Goal: Find specific page/section: Find specific page/section

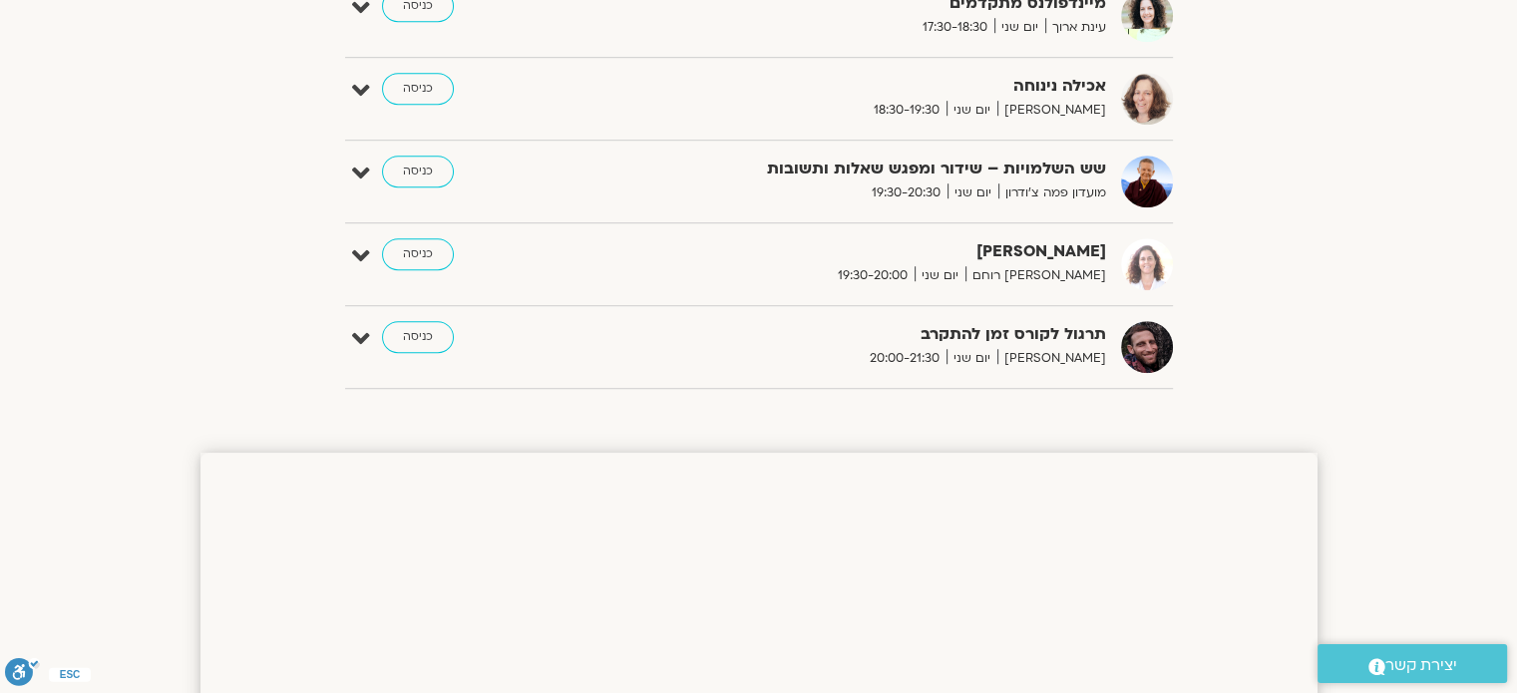
scroll to position [1325, 0]
click at [422, 178] on link "כניסה" at bounding box center [418, 173] width 72 height 32
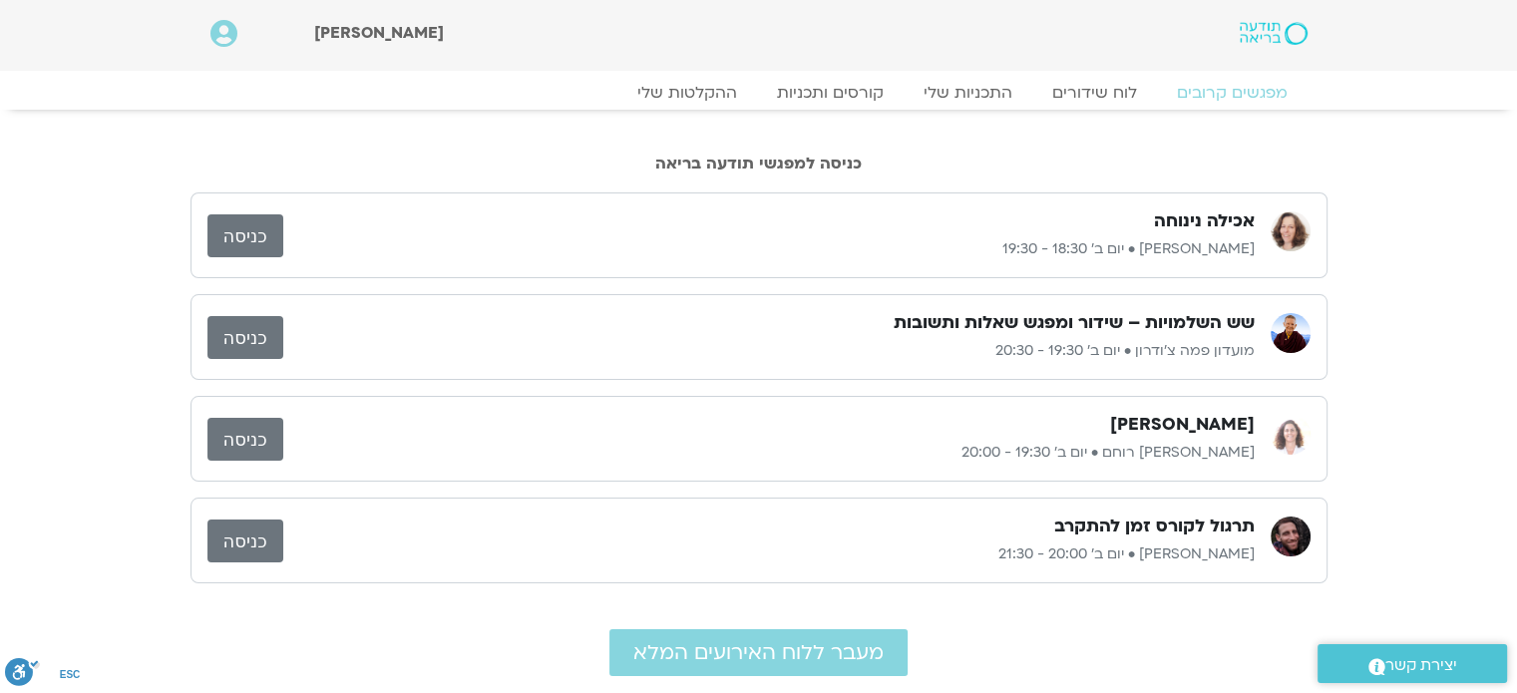
click at [229, 338] on link "כניסה" at bounding box center [245, 337] width 76 height 43
